Goal: Task Accomplishment & Management: Use online tool/utility

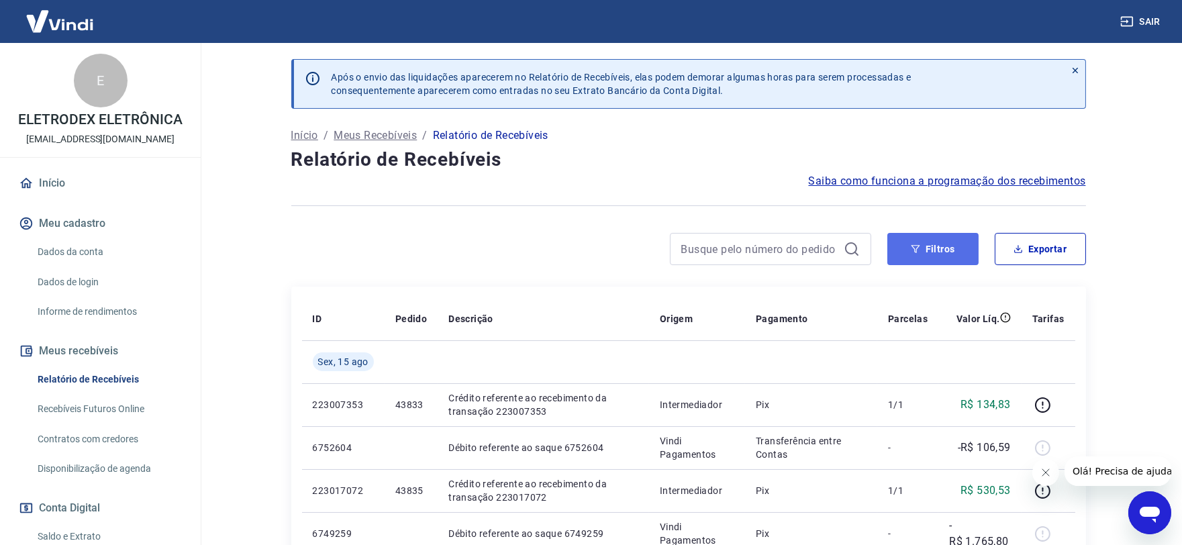
click at [921, 263] on button "Filtros" at bounding box center [932, 249] width 91 height 32
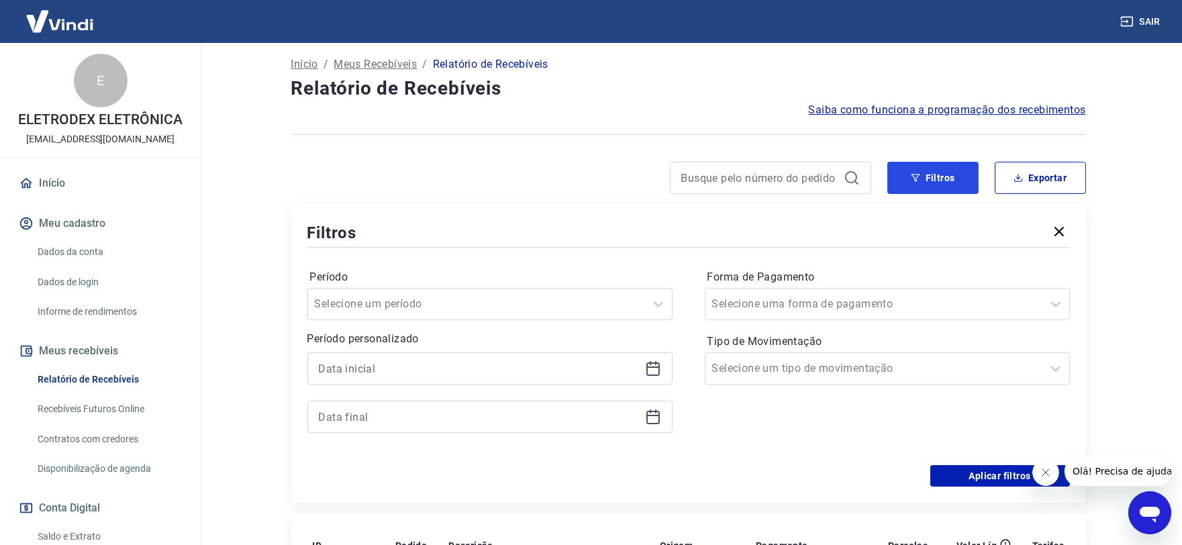
scroll to position [74, 0]
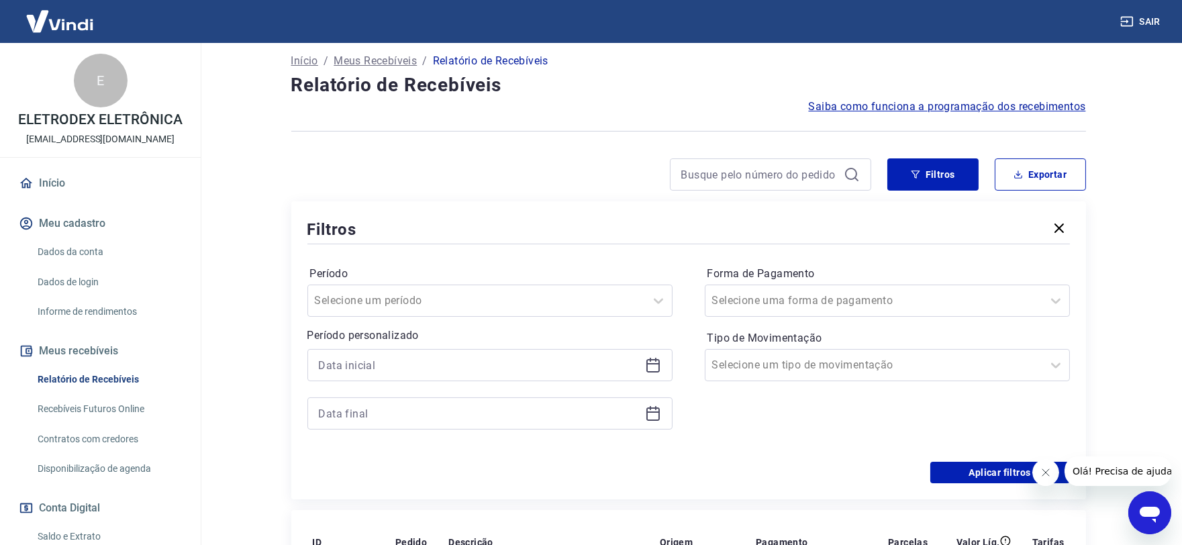
click at [647, 367] on icon at bounding box center [653, 365] width 16 height 16
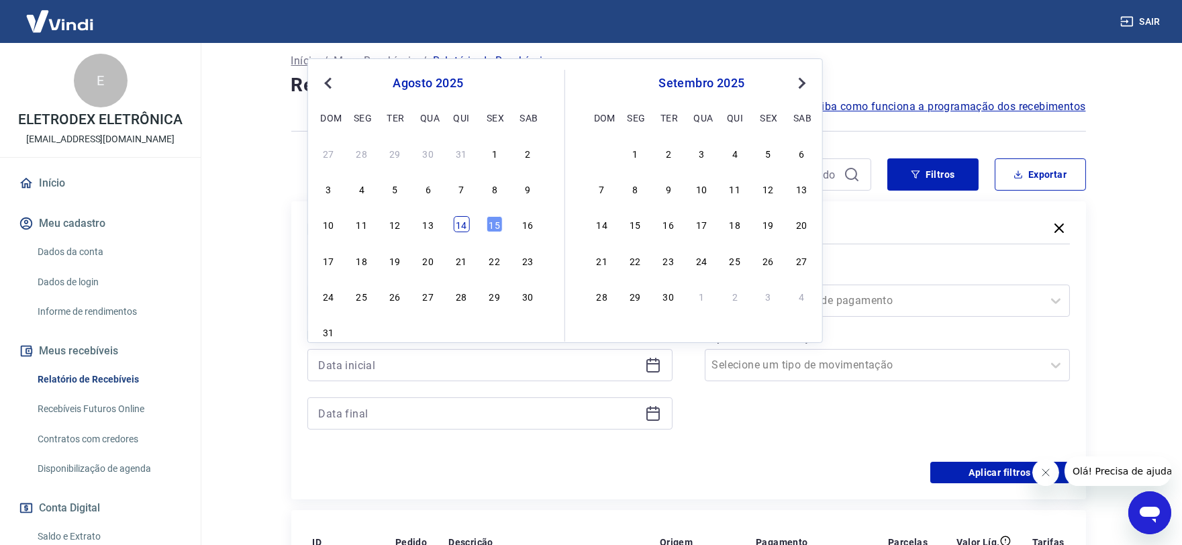
click at [463, 229] on div "14" at bounding box center [461, 224] width 16 height 16
type input "14/08/2025"
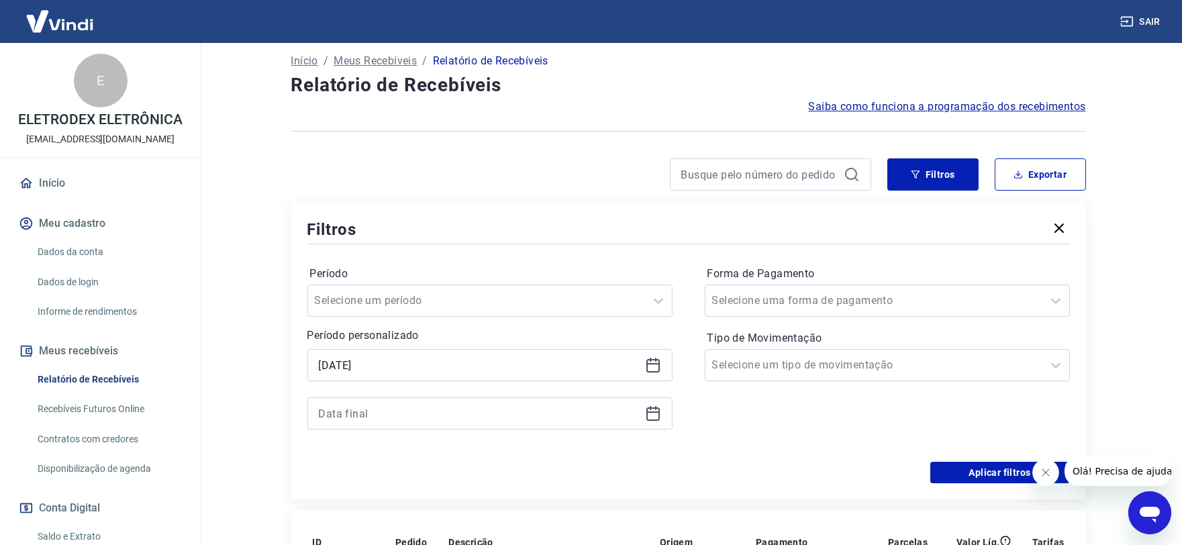
click at [646, 417] on icon at bounding box center [652, 413] width 13 height 13
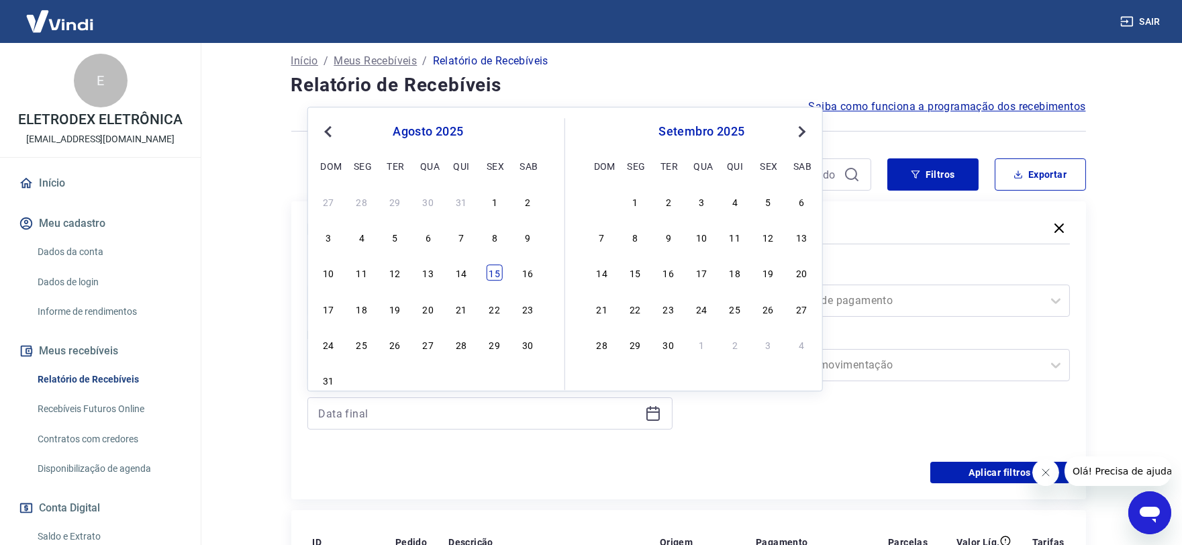
click at [497, 278] on div "15" at bounding box center [494, 273] width 16 height 16
type input "15/08/2025"
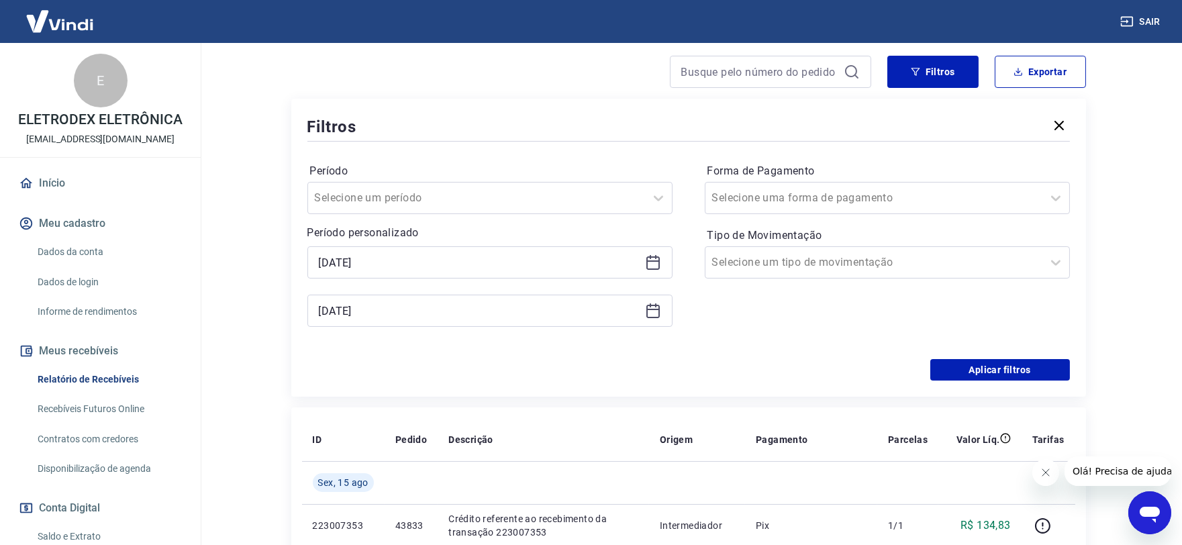
scroll to position [223, 0]
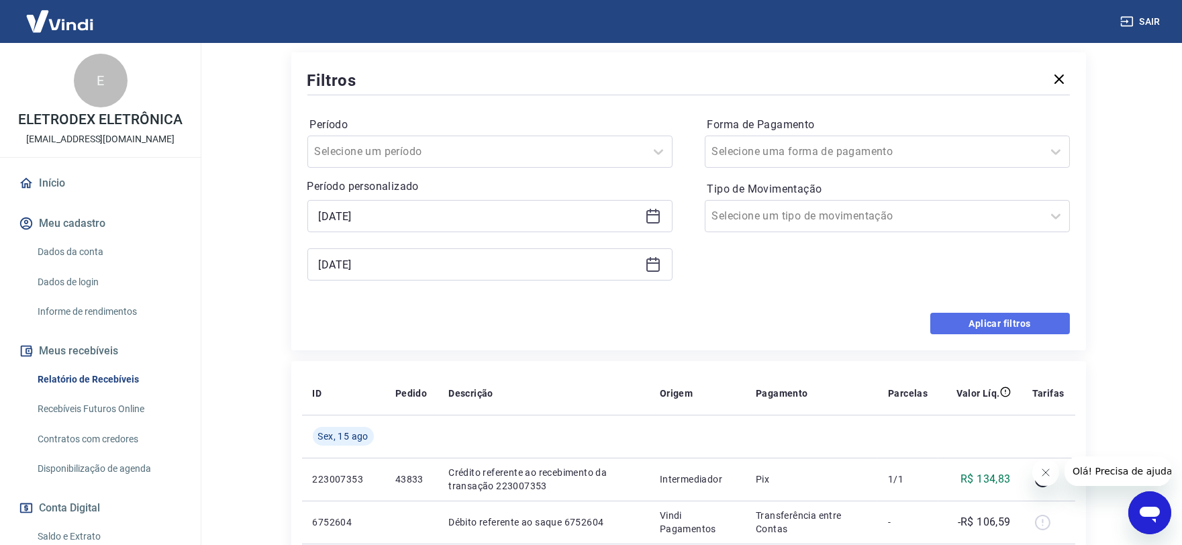
click at [943, 323] on button "Aplicar filtros" at bounding box center [1000, 323] width 140 height 21
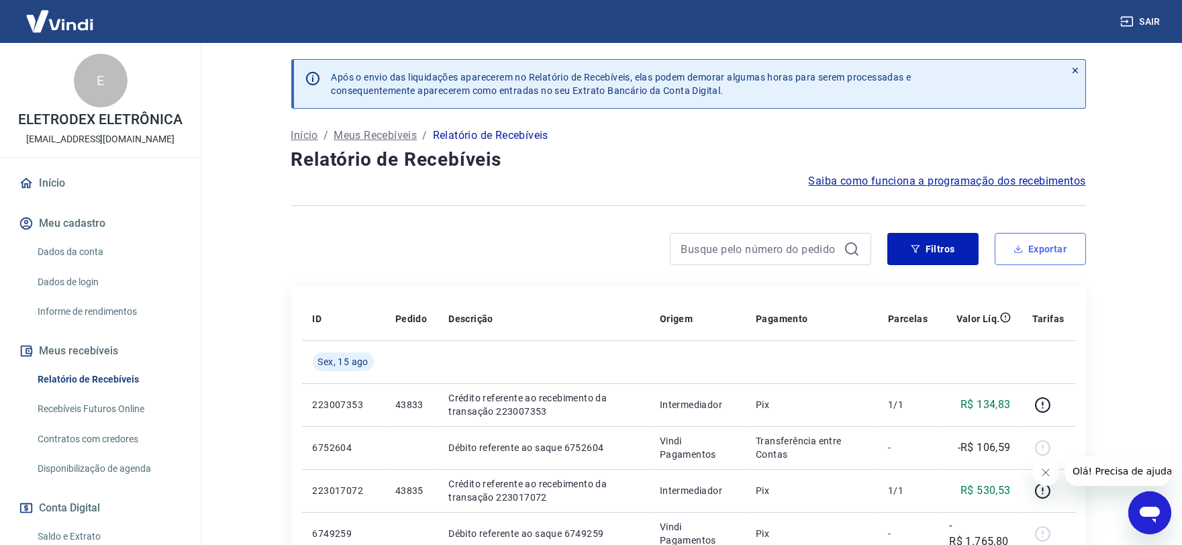
click at [1060, 258] on button "Exportar" at bounding box center [1039, 249] width 91 height 32
type input "14/08/2025"
type input "15/08/2025"
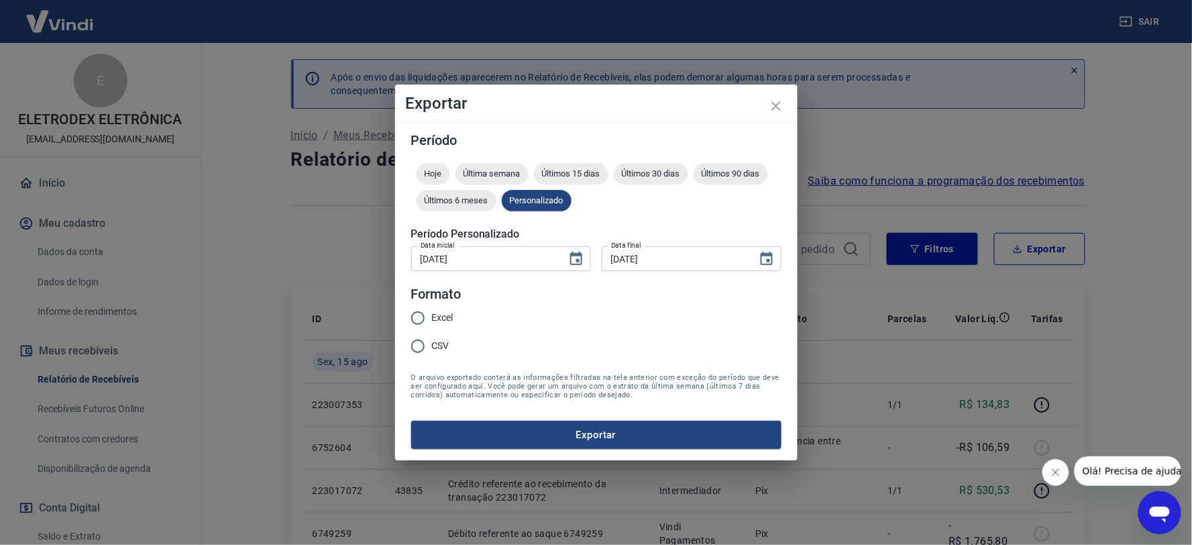
click at [434, 319] on span "Excel" at bounding box center [442, 318] width 21 height 14
click at [432, 319] on input "Excel" at bounding box center [418, 318] width 28 height 28
radio input "true"
click at [598, 430] on button "Exportar" at bounding box center [596, 435] width 370 height 28
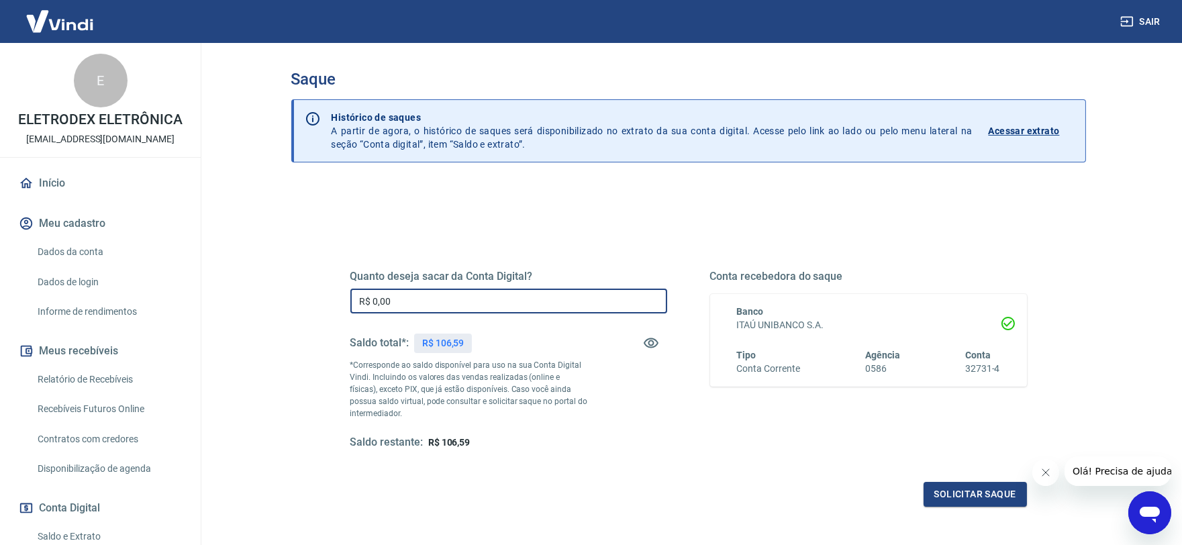
click at [438, 298] on input "R$ 0,00" at bounding box center [508, 301] width 317 height 25
type input "R$ 106,59"
click at [951, 510] on div "Quanto deseja sacar da Conta Digital? R$ 106,59 ​ Saldo total*: R$ 106,59 *Corr…" at bounding box center [688, 367] width 709 height 312
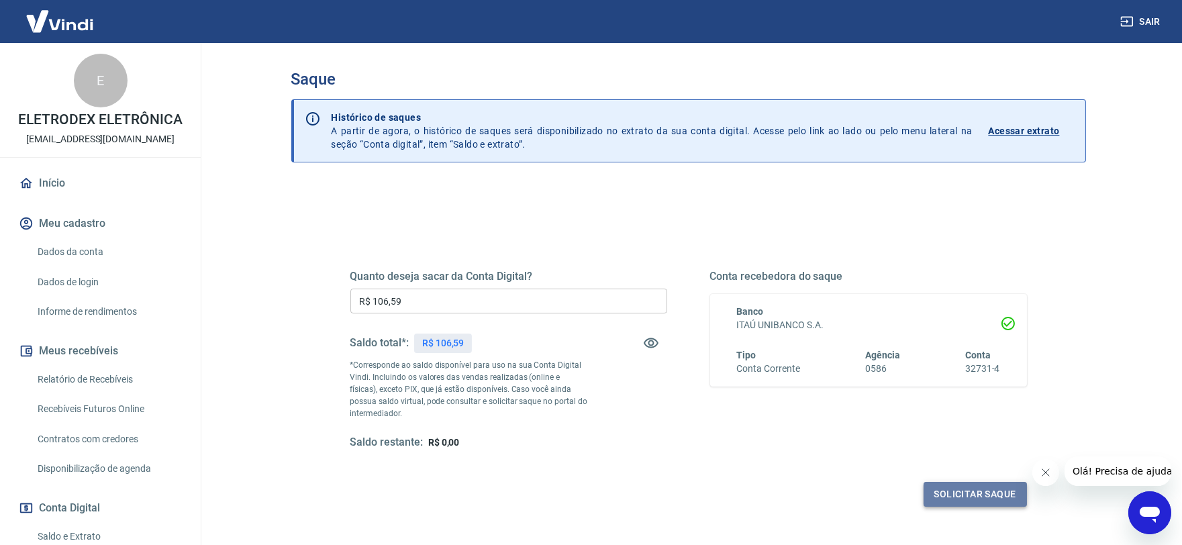
click at [943, 485] on button "Solicitar saque" at bounding box center [974, 494] width 103 height 25
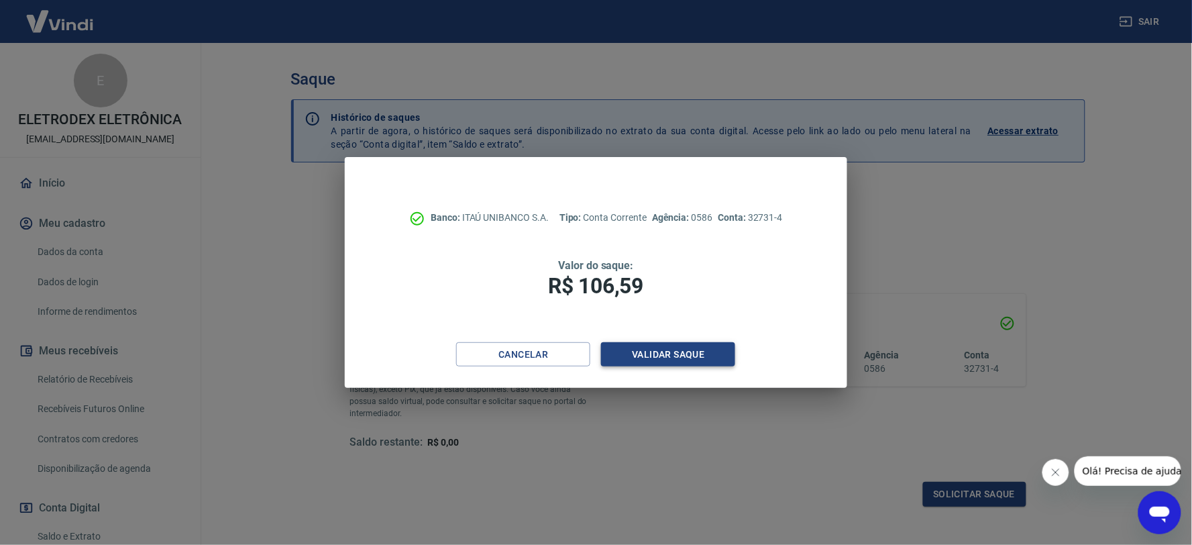
click at [636, 346] on button "Validar saque" at bounding box center [668, 354] width 134 height 25
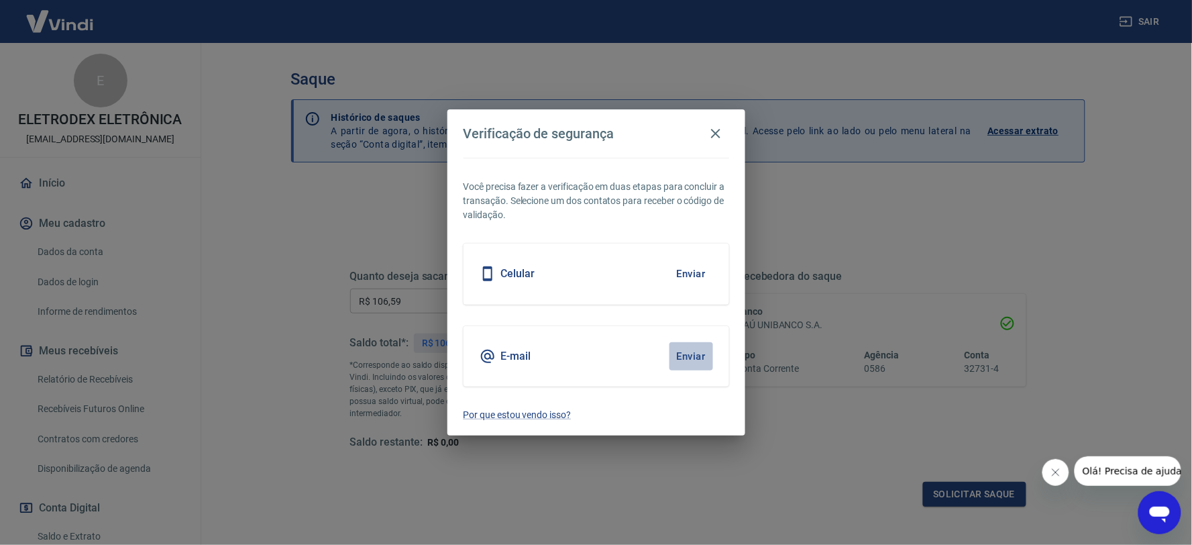
click at [705, 348] on button "Enviar" at bounding box center [692, 356] width 44 height 28
click at [686, 356] on button "Enviar" at bounding box center [692, 356] width 44 height 28
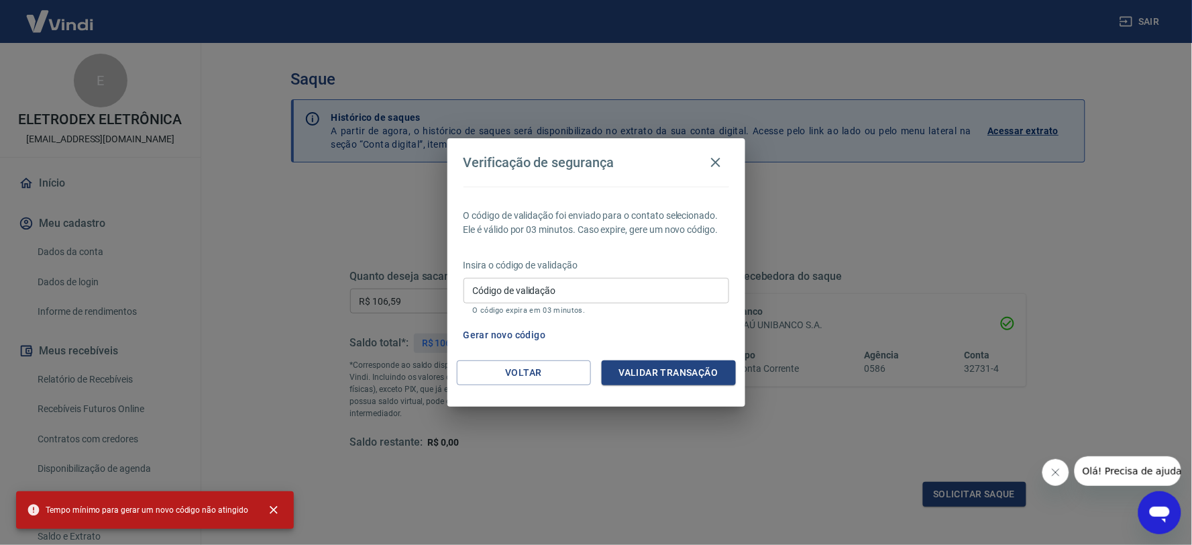
click at [578, 283] on input "Código de validação" at bounding box center [597, 290] width 266 height 25
paste input "611291"
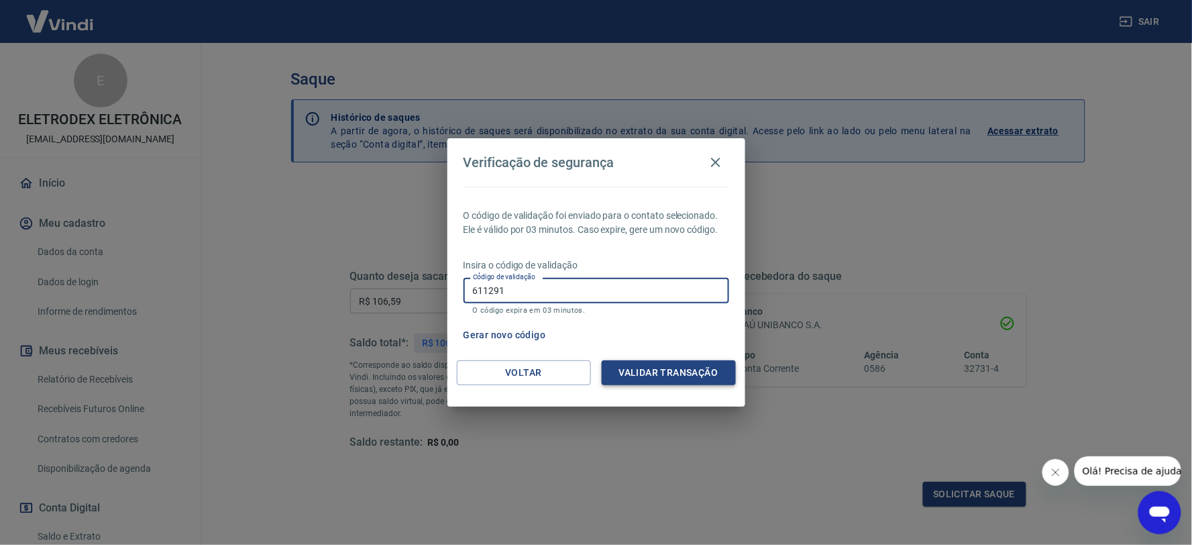
type input "611291"
click at [625, 381] on button "Validar transação" at bounding box center [669, 372] width 134 height 25
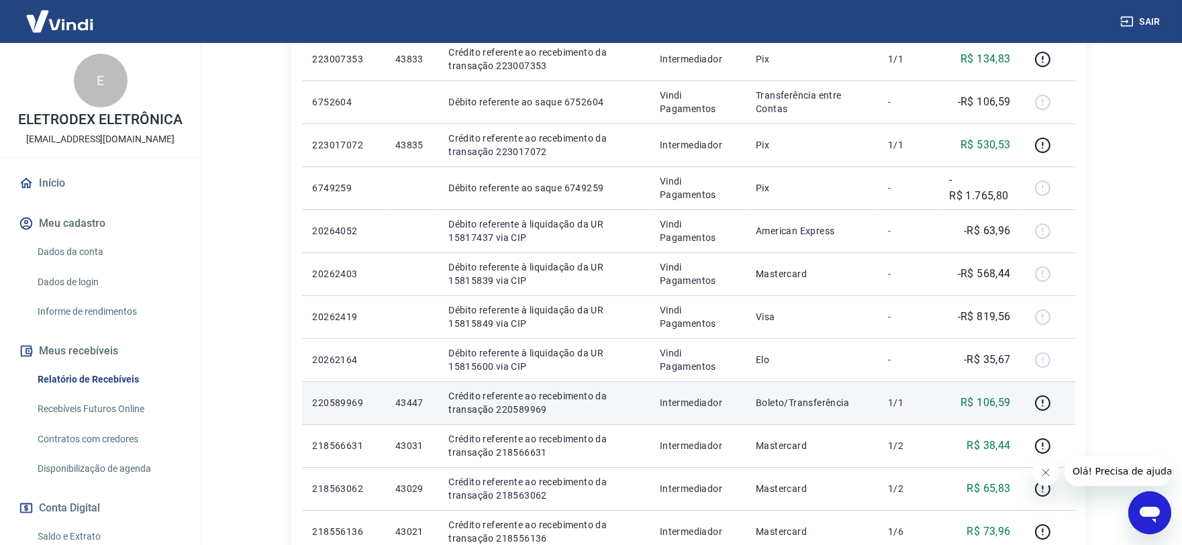
scroll to position [372, 0]
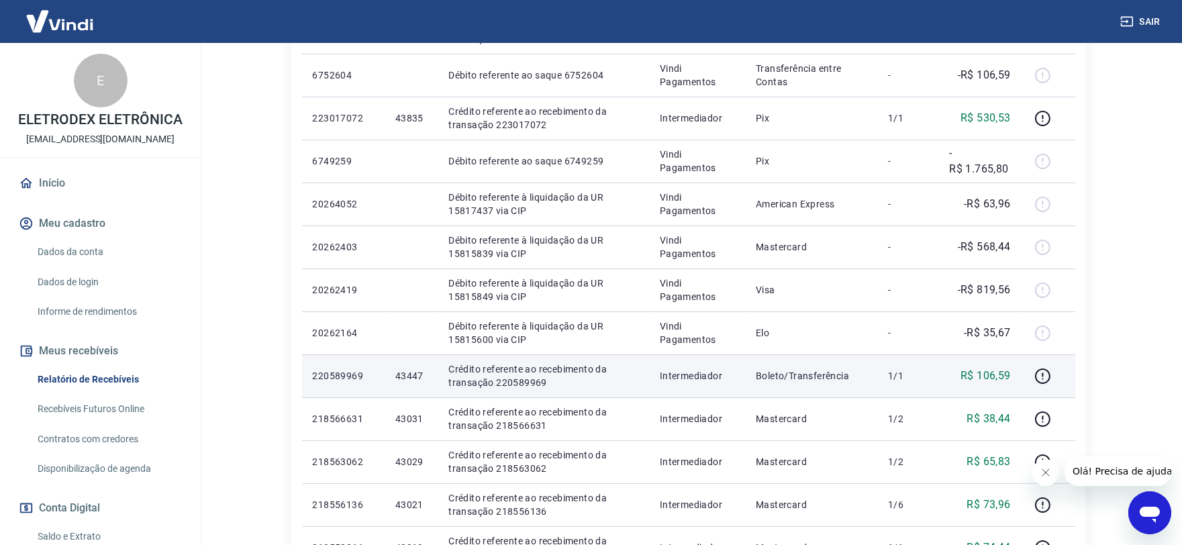
click at [405, 374] on p "43447" at bounding box center [411, 375] width 32 height 13
copy p "43447"
